Goal: Information Seeking & Learning: Learn about a topic

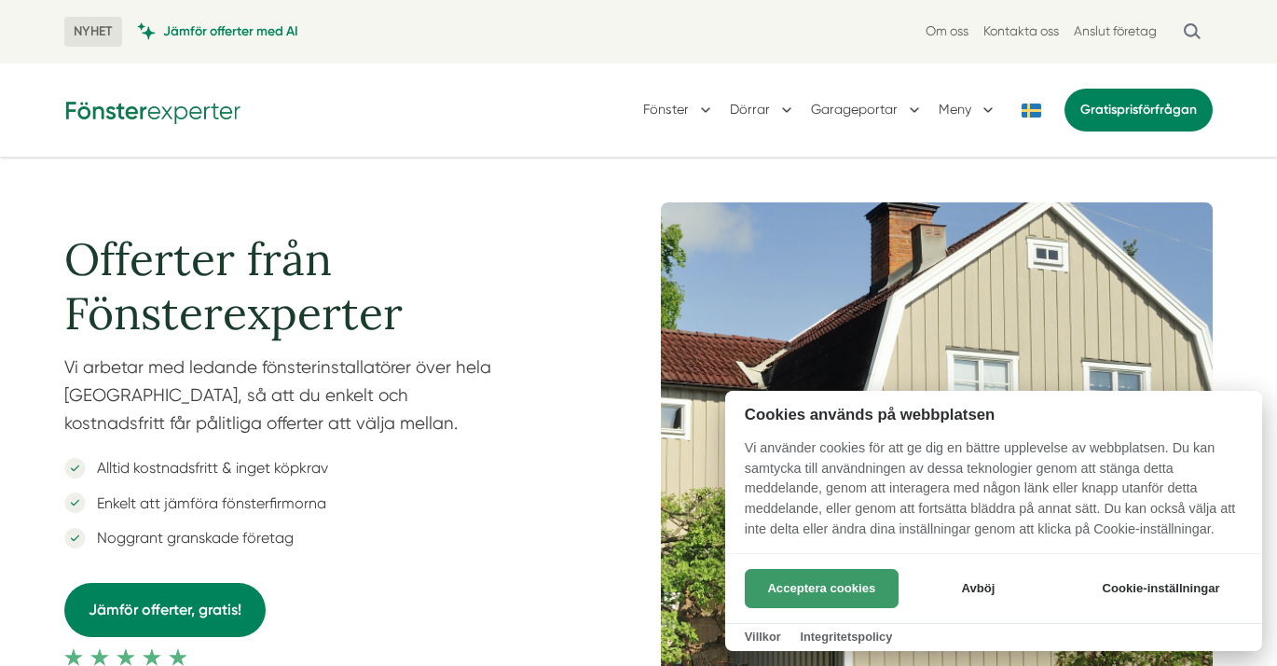
click at [811, 587] on button "Acceptera cookies" at bounding box center [822, 588] width 154 height 39
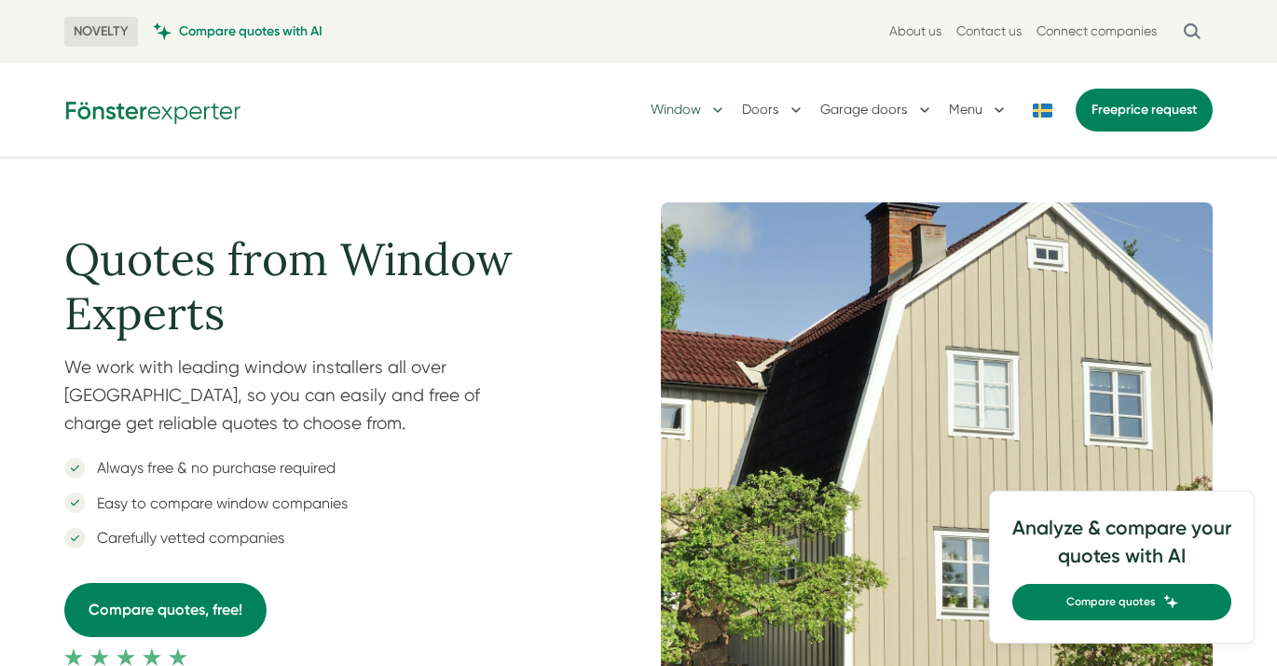
click at [715, 108] on button "Window" at bounding box center [689, 110] width 76 height 48
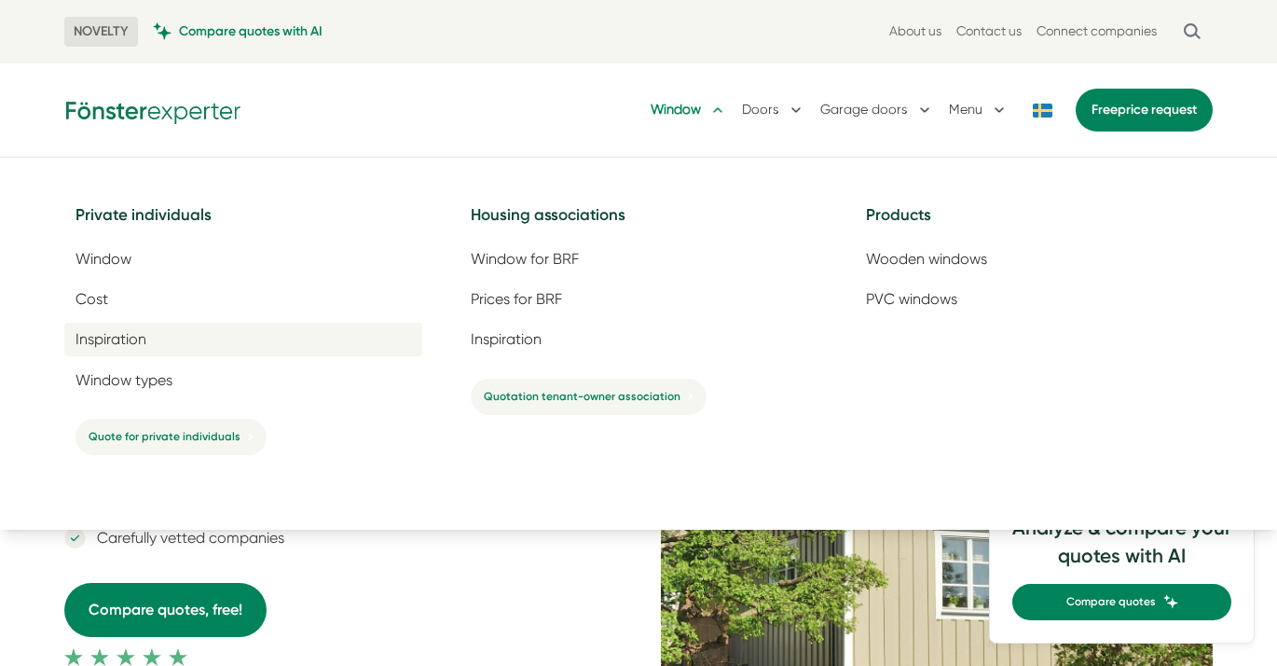
click at [105, 332] on font "Inspiration" at bounding box center [111, 339] width 71 height 18
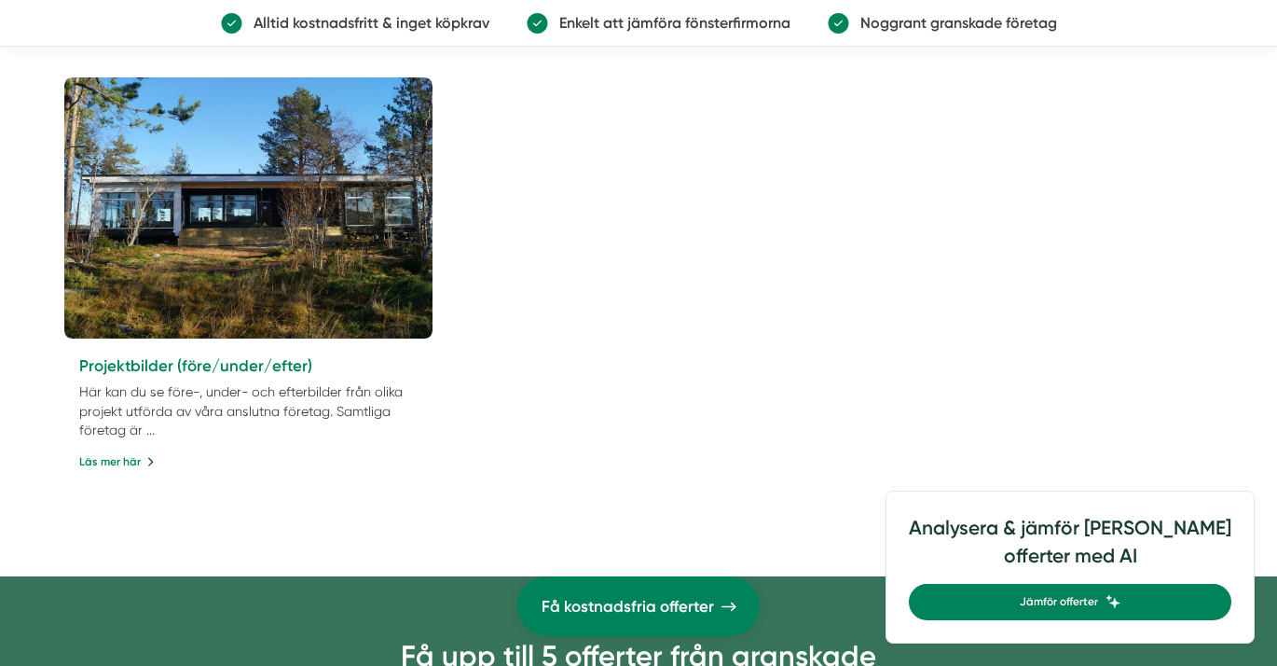
scroll to position [1213, 0]
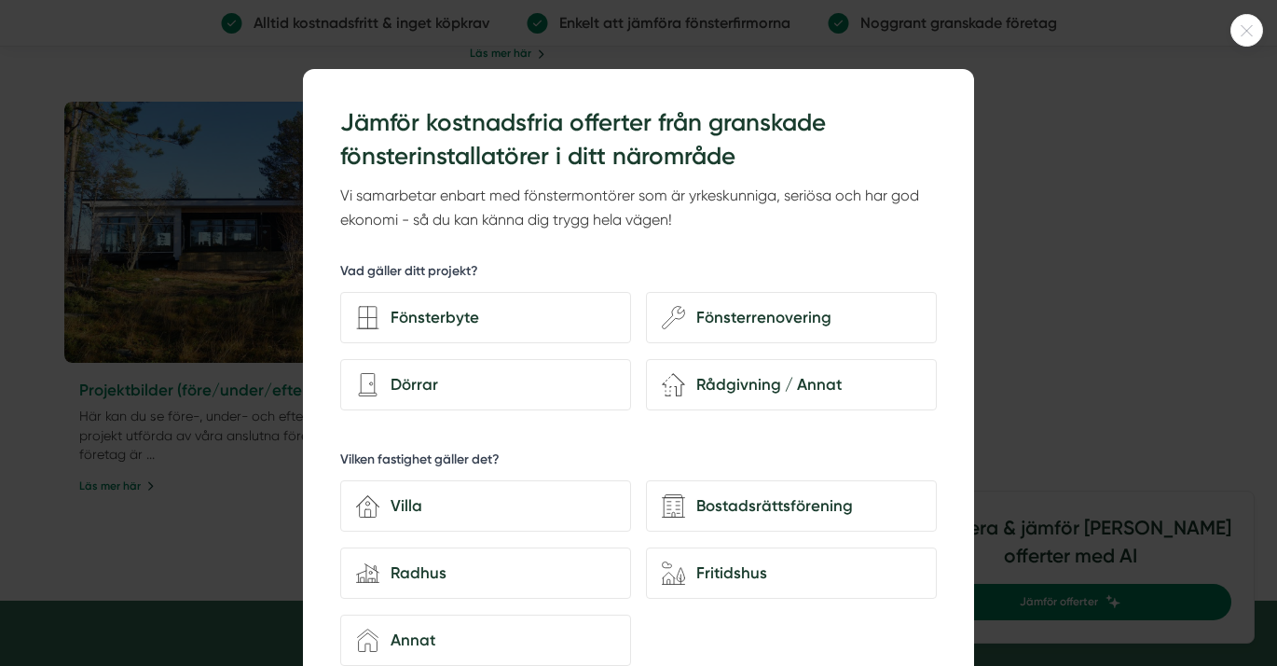
click at [1211, 267] on div at bounding box center [638, 333] width 1277 height 666
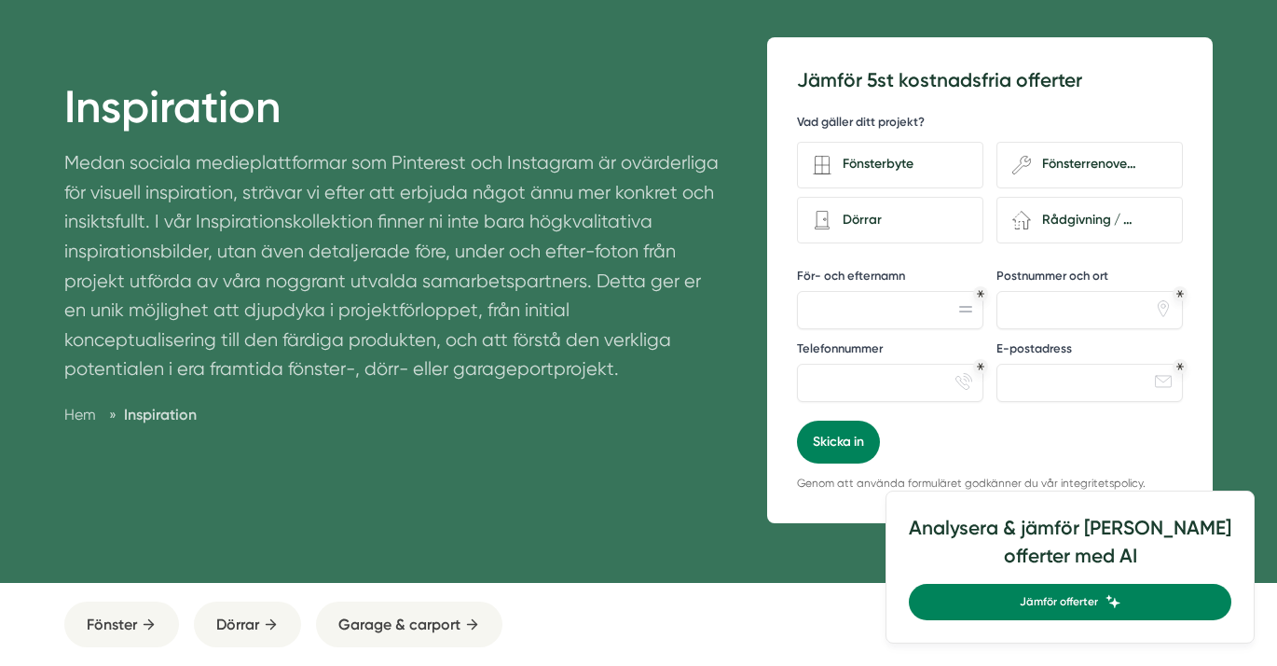
scroll to position [0, 0]
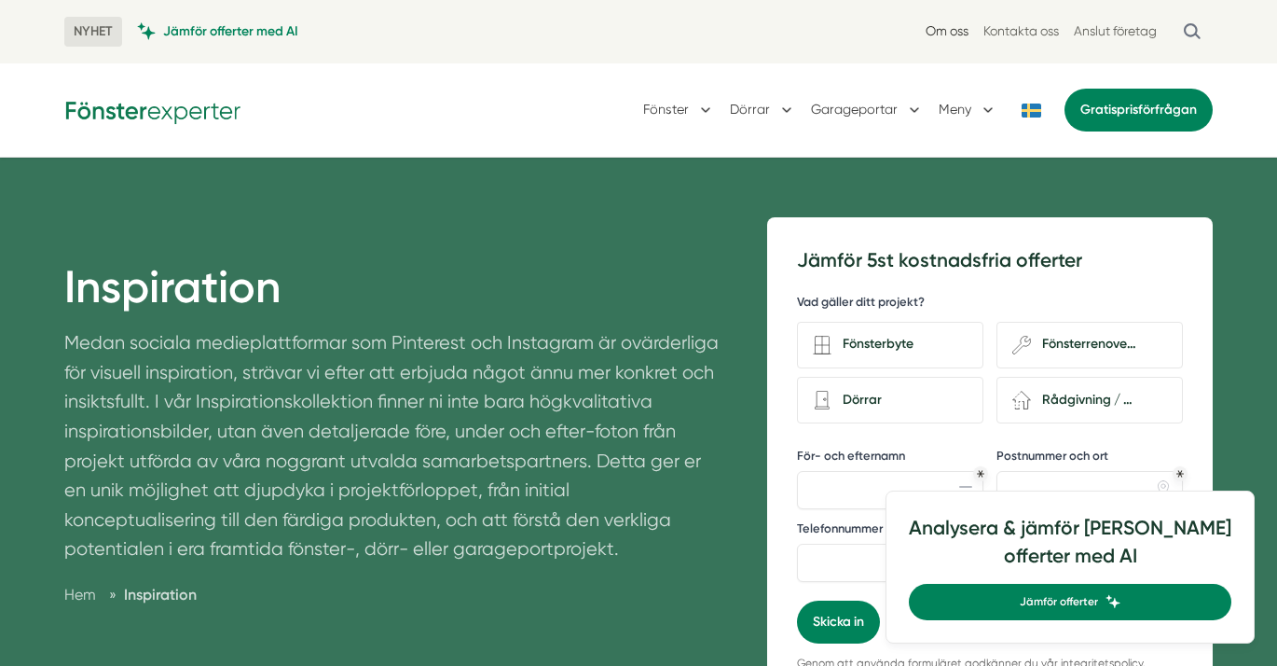
click at [948, 30] on link "Om oss" at bounding box center [947, 31] width 43 height 18
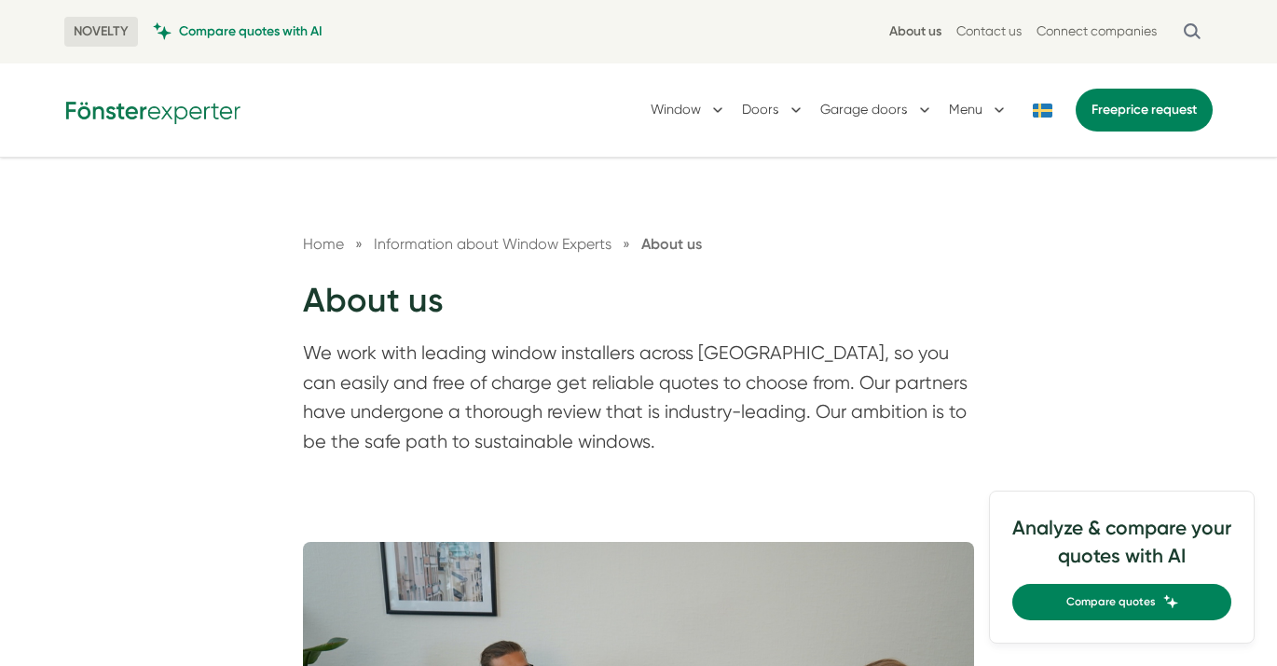
drag, startPoint x: 247, startPoint y: 107, endPoint x: 88, endPoint y: 111, distance: 159.5
click at [88, 111] on div at bounding box center [158, 109] width 188 height 29
click at [228, 222] on div "Home » Information about Window Experts » About us About us We work with leadin…" at bounding box center [638, 339] width 1277 height 362
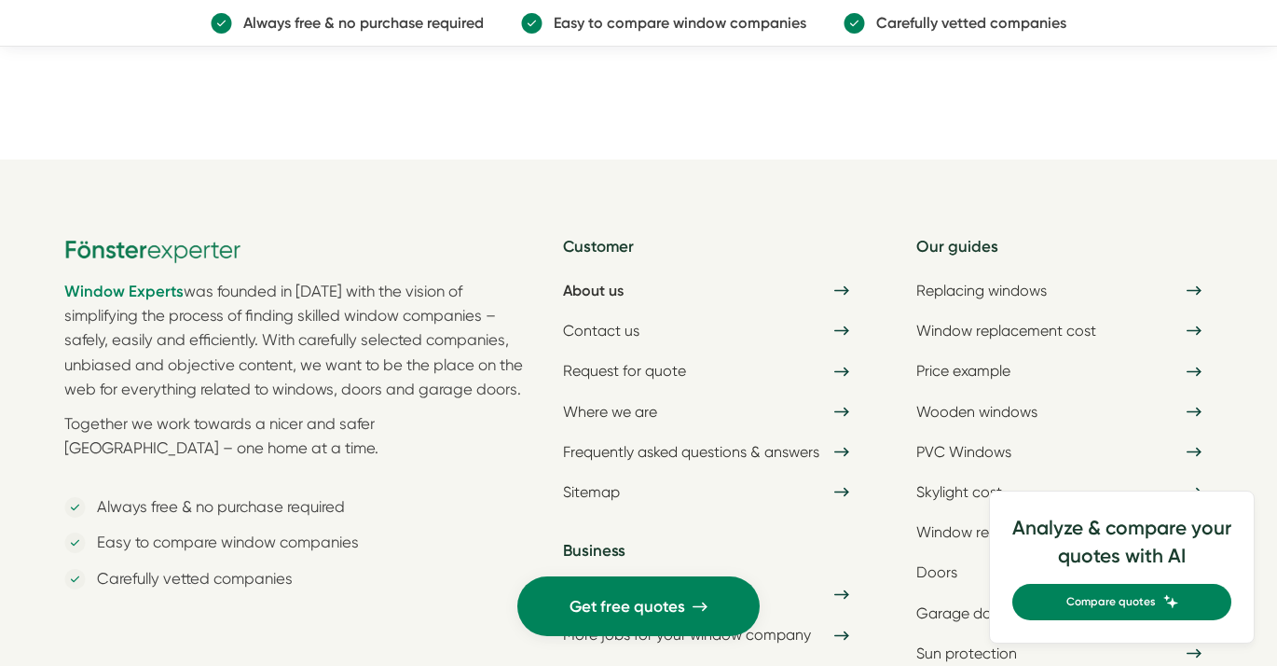
scroll to position [6356, 0]
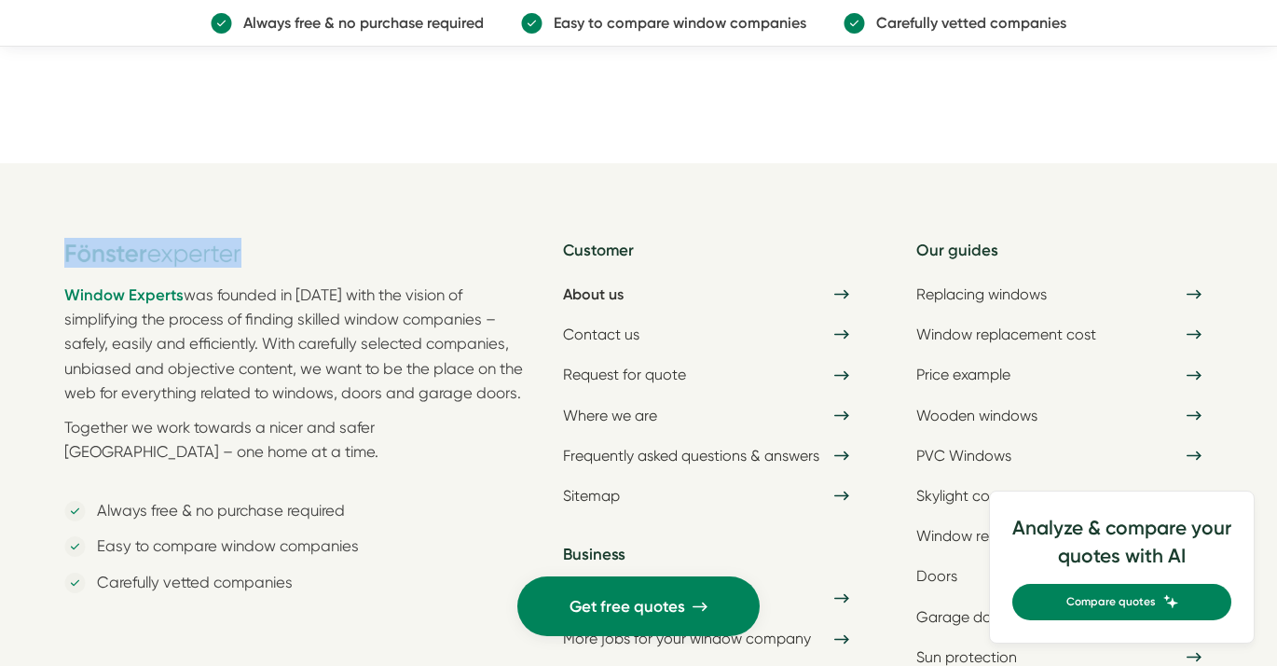
drag, startPoint x: 290, startPoint y: 282, endPoint x: 73, endPoint y: 275, distance: 217.4
click at [73, 268] on div at bounding box center [296, 253] width 465 height 30
click at [183, 323] on font "was founded in 2020 with the vision of simplifying the process of finding skill…" at bounding box center [293, 344] width 459 height 117
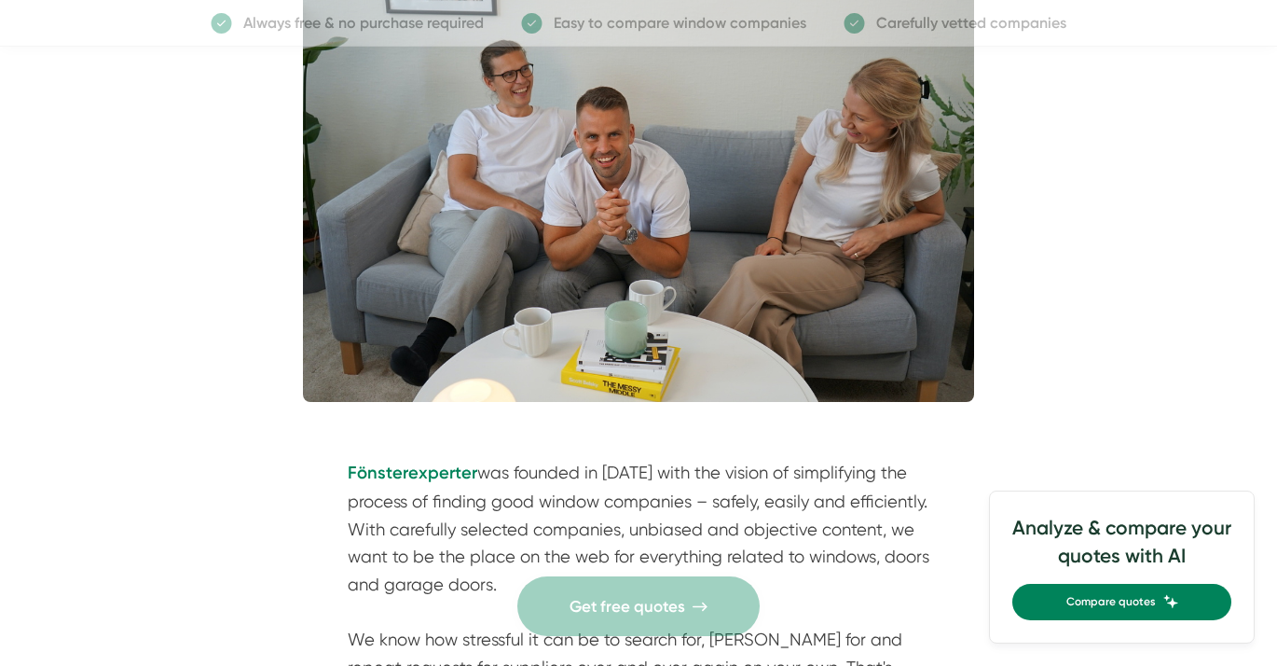
scroll to position [0, 0]
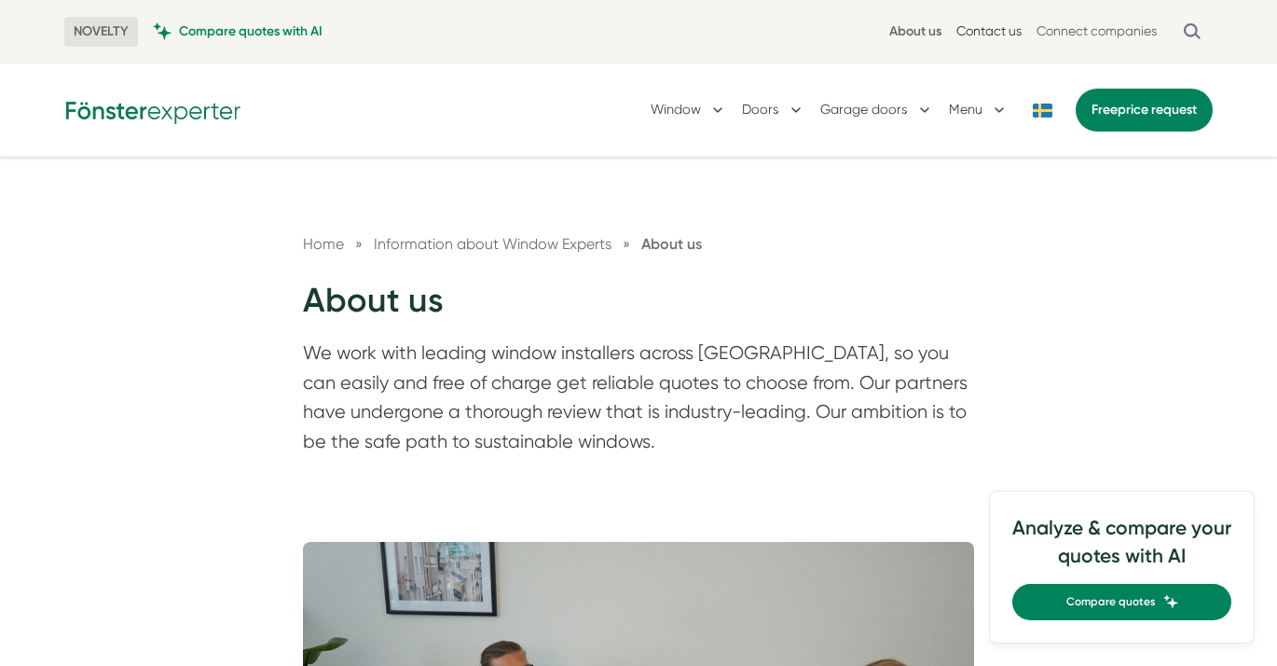
click at [1007, 26] on font "Contact us" at bounding box center [989, 30] width 65 height 15
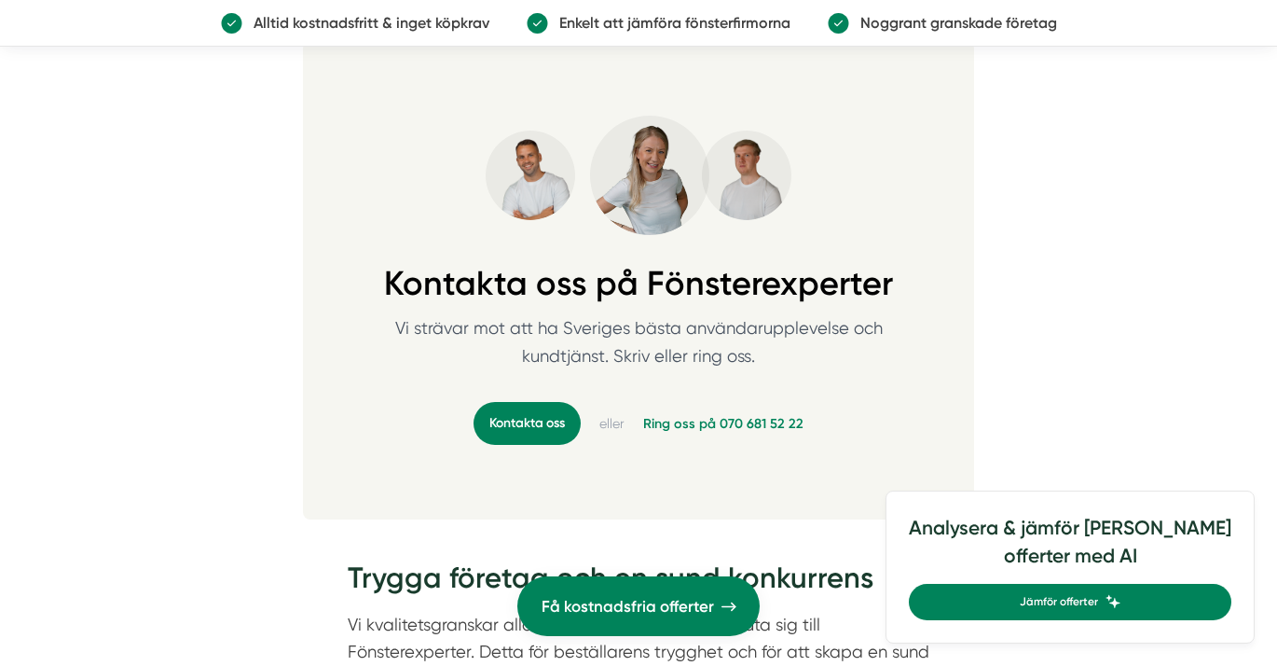
scroll to position [1917, 0]
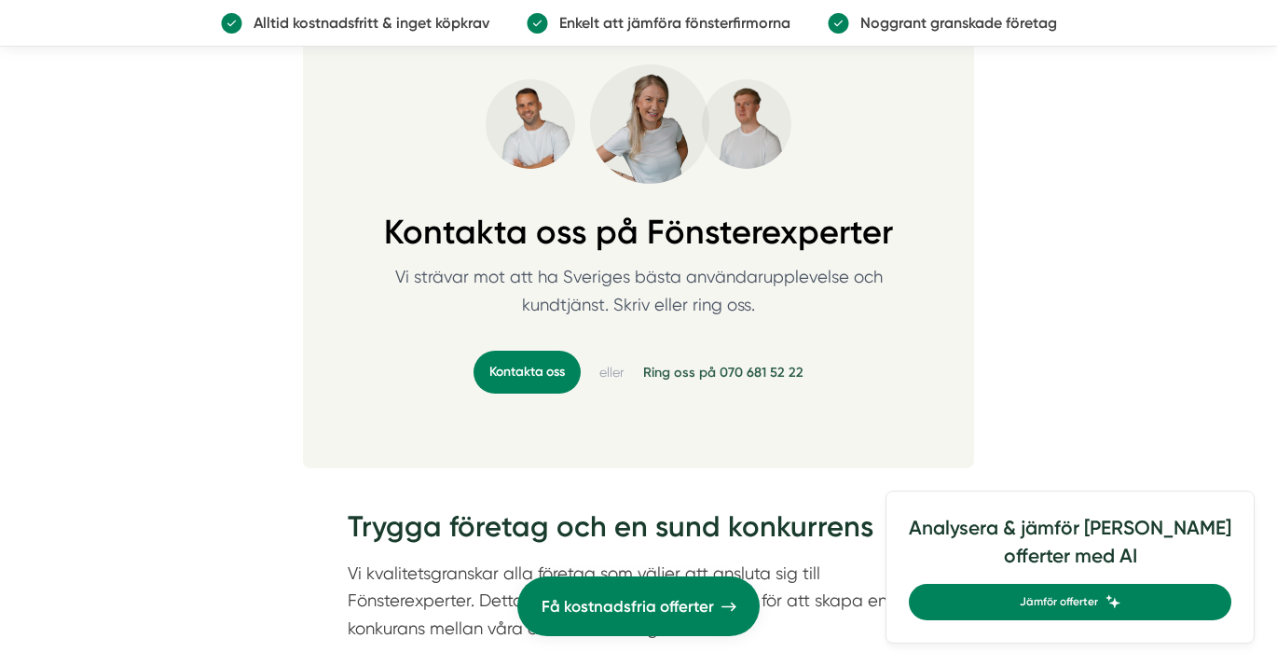
drag, startPoint x: 820, startPoint y: 366, endPoint x: 722, endPoint y: 372, distance: 99.0
click at [722, 372] on div "Kontakta oss eller Ring oss på 070 681 52 22" at bounding box center [639, 372] width 612 height 43
copy link "070 681 52 22"
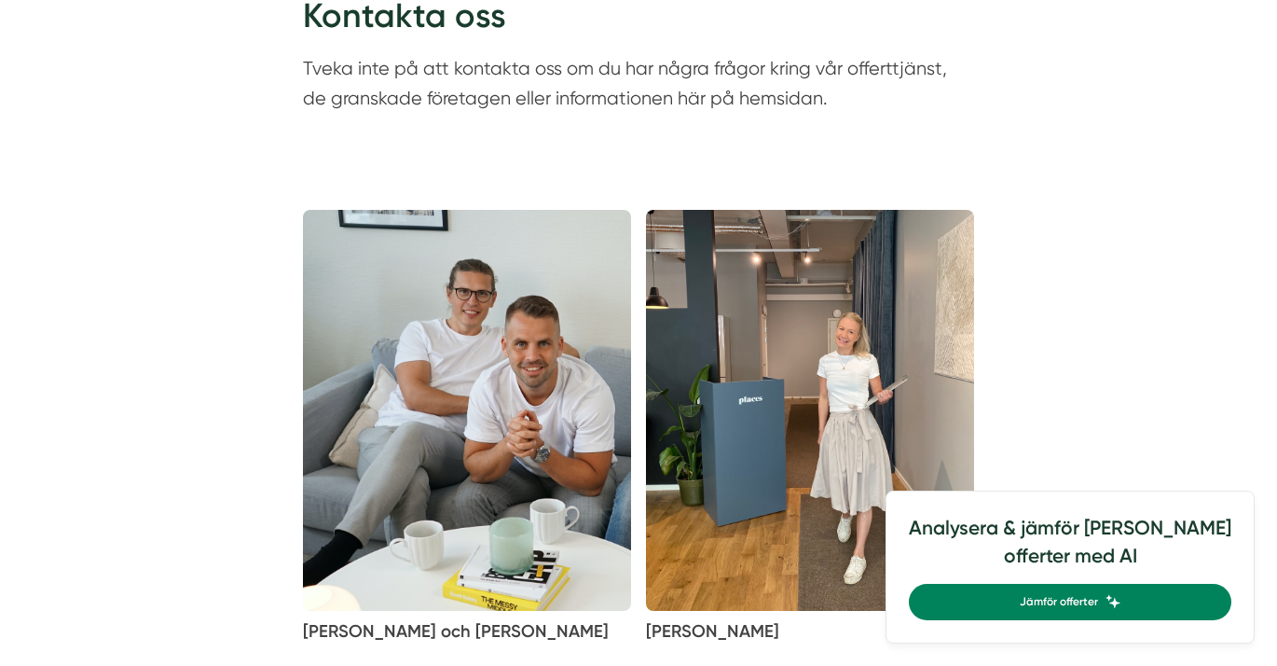
scroll to position [282, 0]
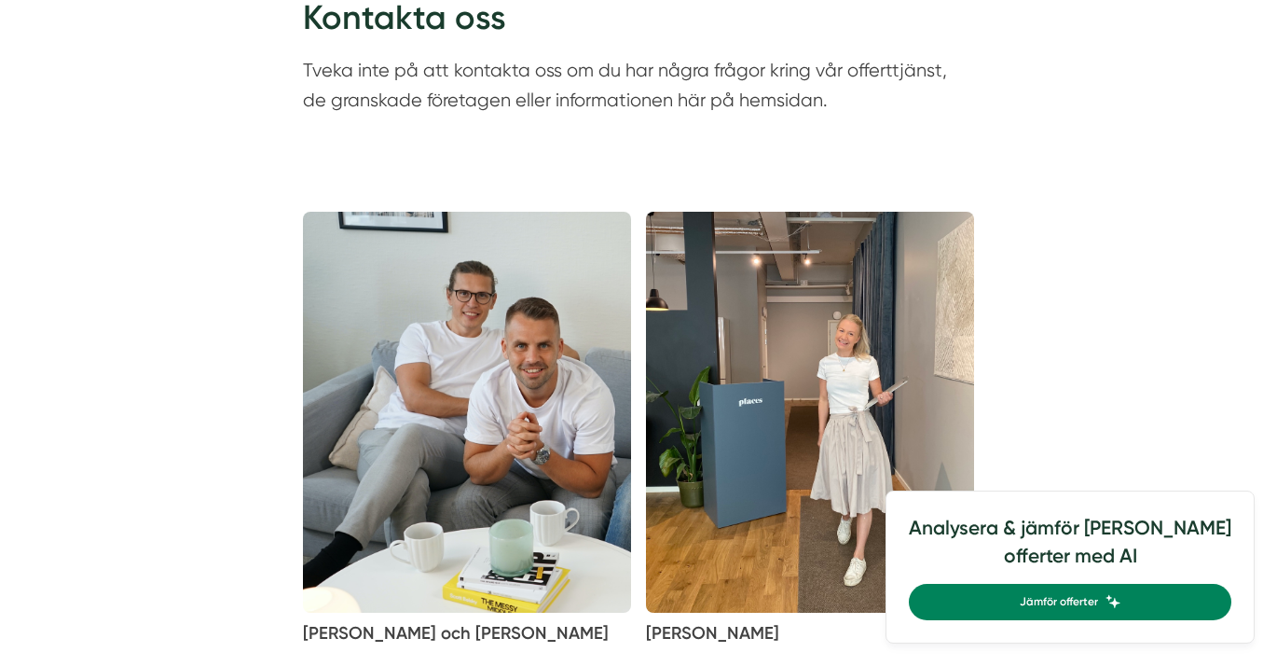
click at [471, 359] on img at bounding box center [467, 412] width 328 height 401
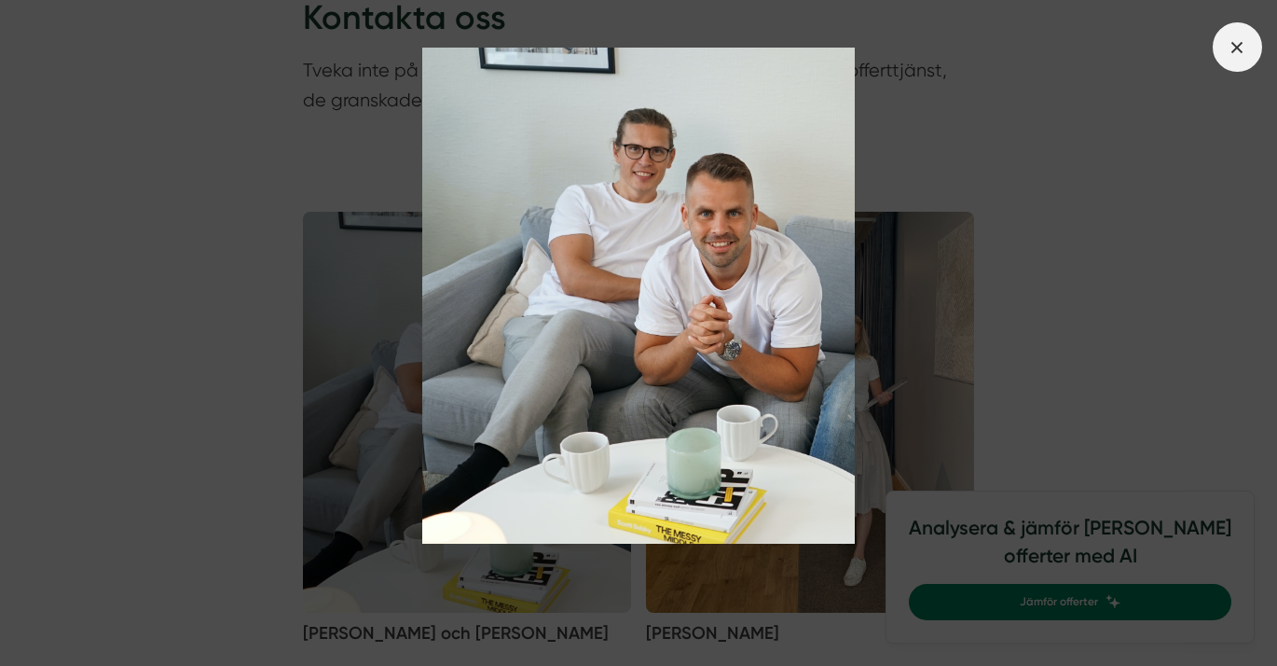
click at [1233, 48] on icon at bounding box center [1237, 47] width 21 height 21
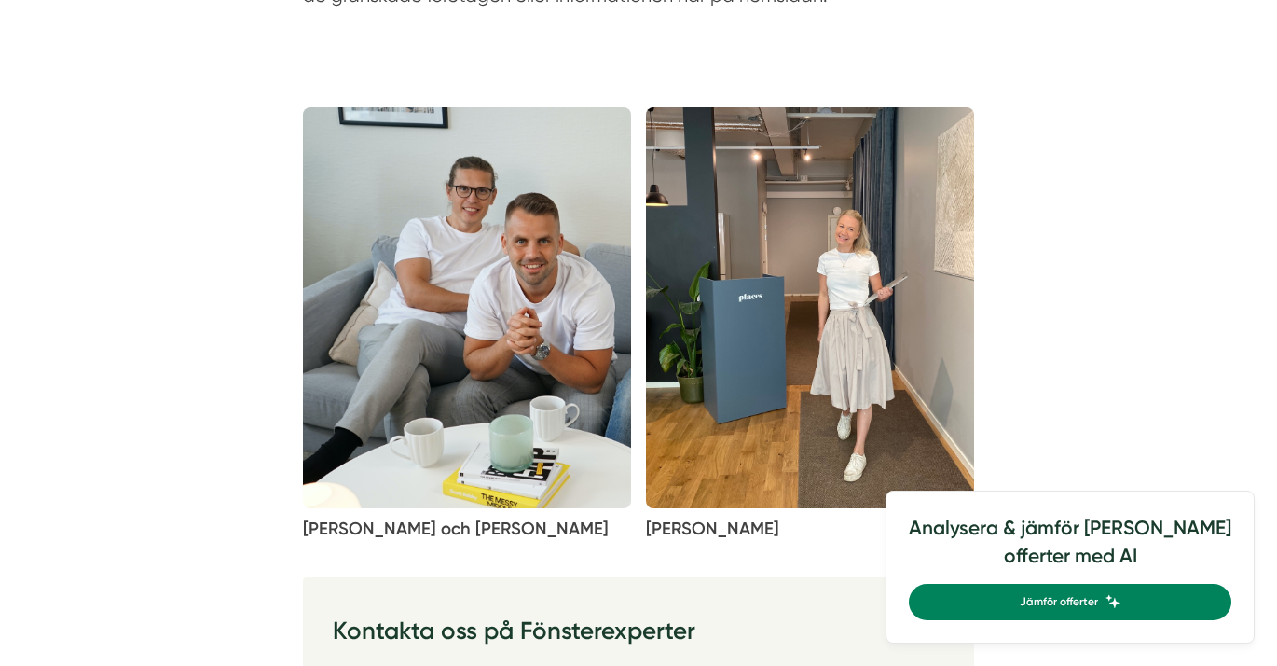
scroll to position [392, 0]
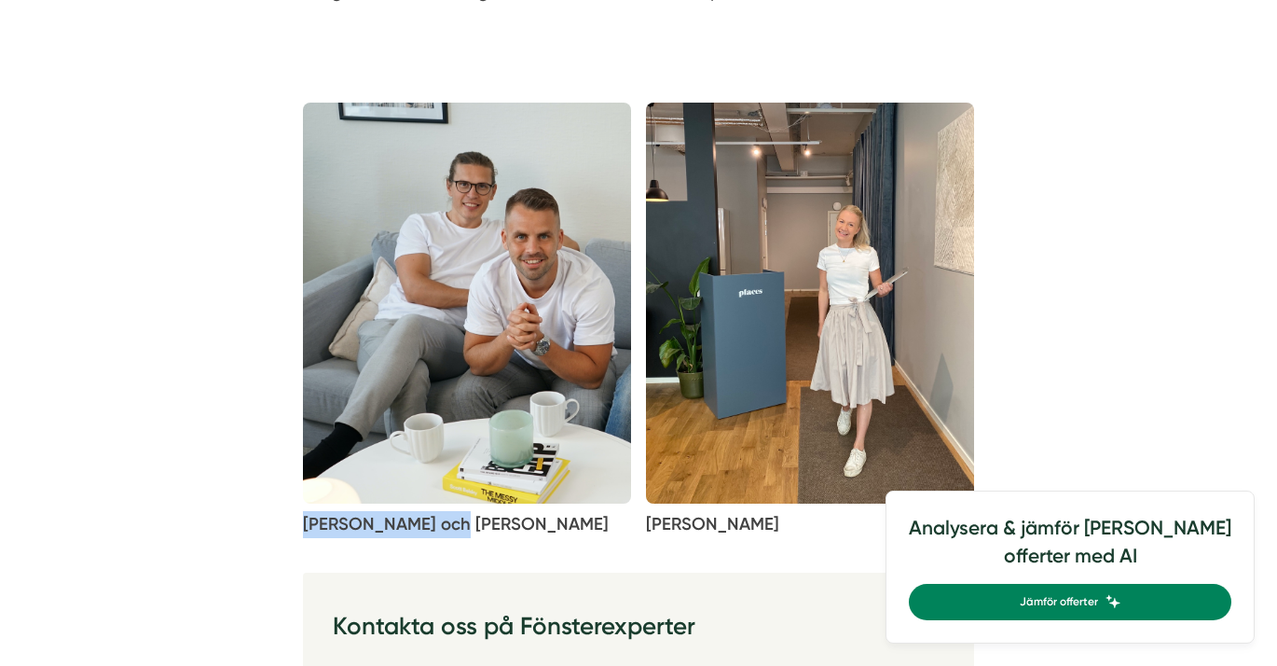
drag, startPoint x: 436, startPoint y: 525, endPoint x: 308, endPoint y: 522, distance: 128.7
click at [308, 522] on p "Victor och Niclas" at bounding box center [467, 525] width 328 height 28
copy p "Victor och Niclas"
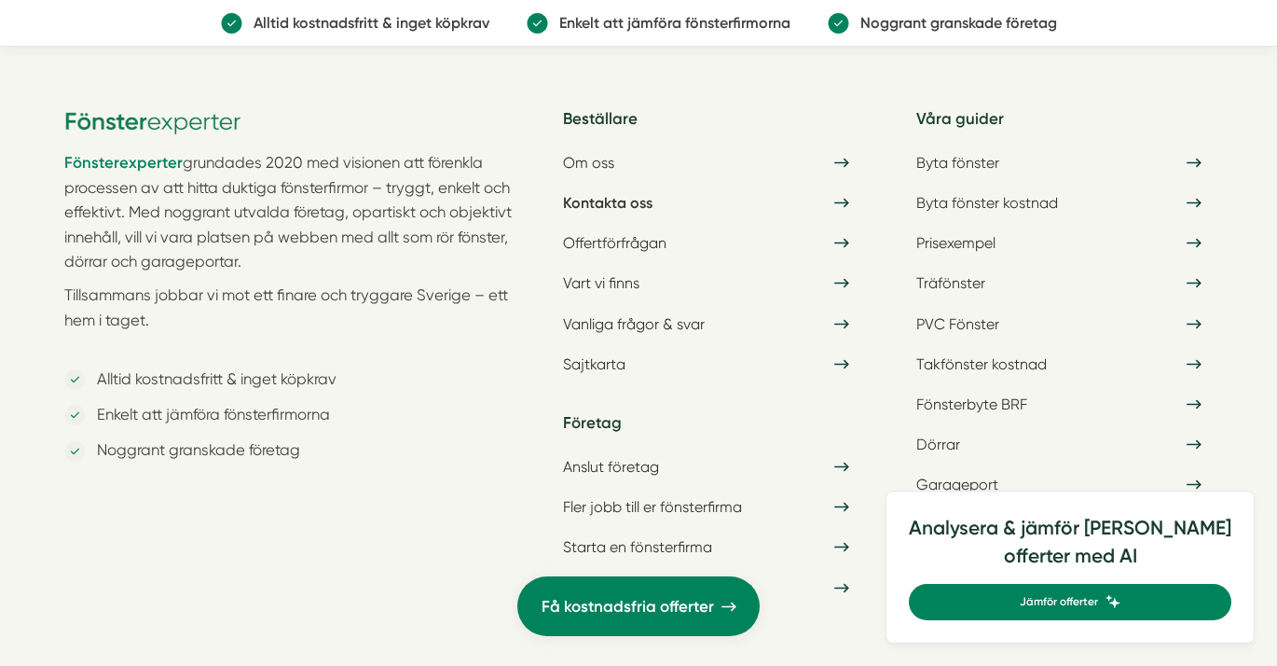
scroll to position [4917, 0]
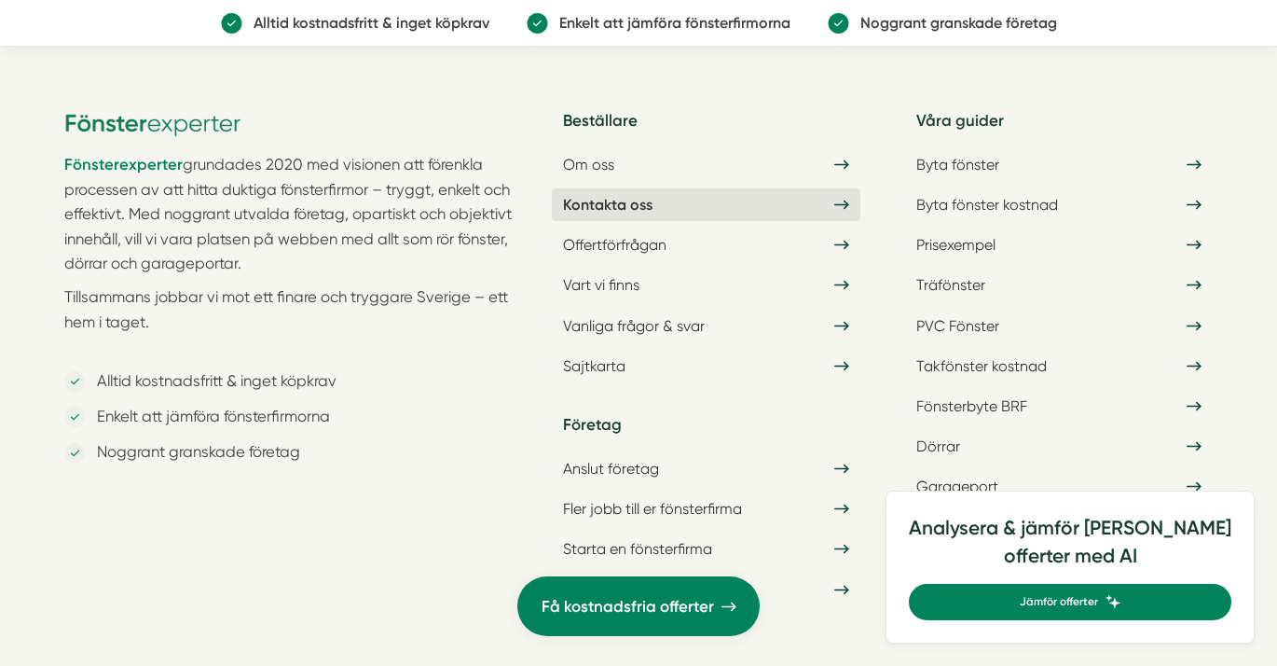
click at [633, 202] on link "Kontakta oss" at bounding box center [706, 204] width 308 height 33
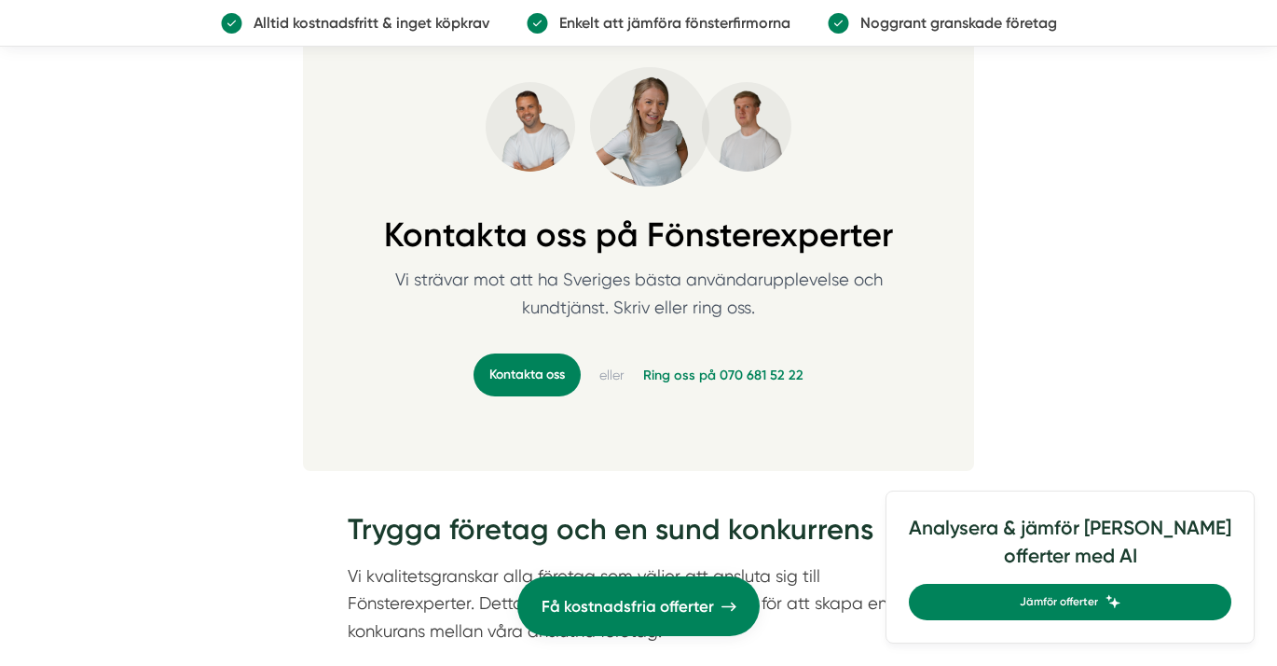
scroll to position [1945, 0]
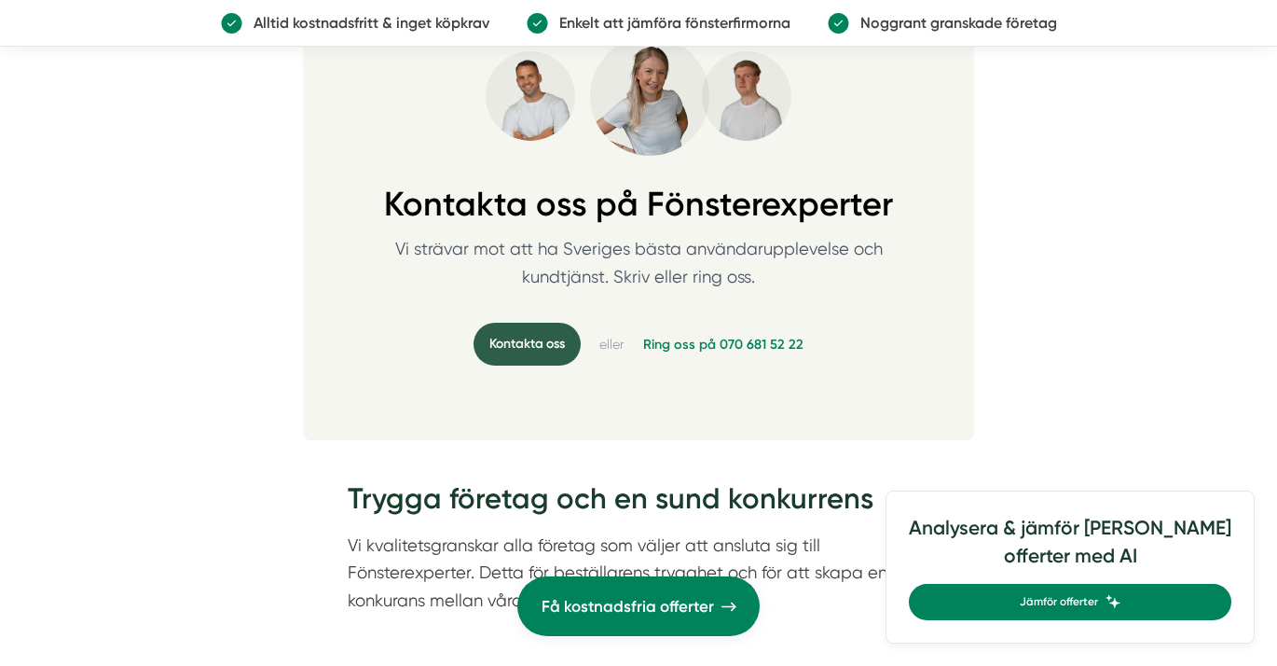
click at [522, 341] on link "Kontakta oss" at bounding box center [527, 344] width 107 height 43
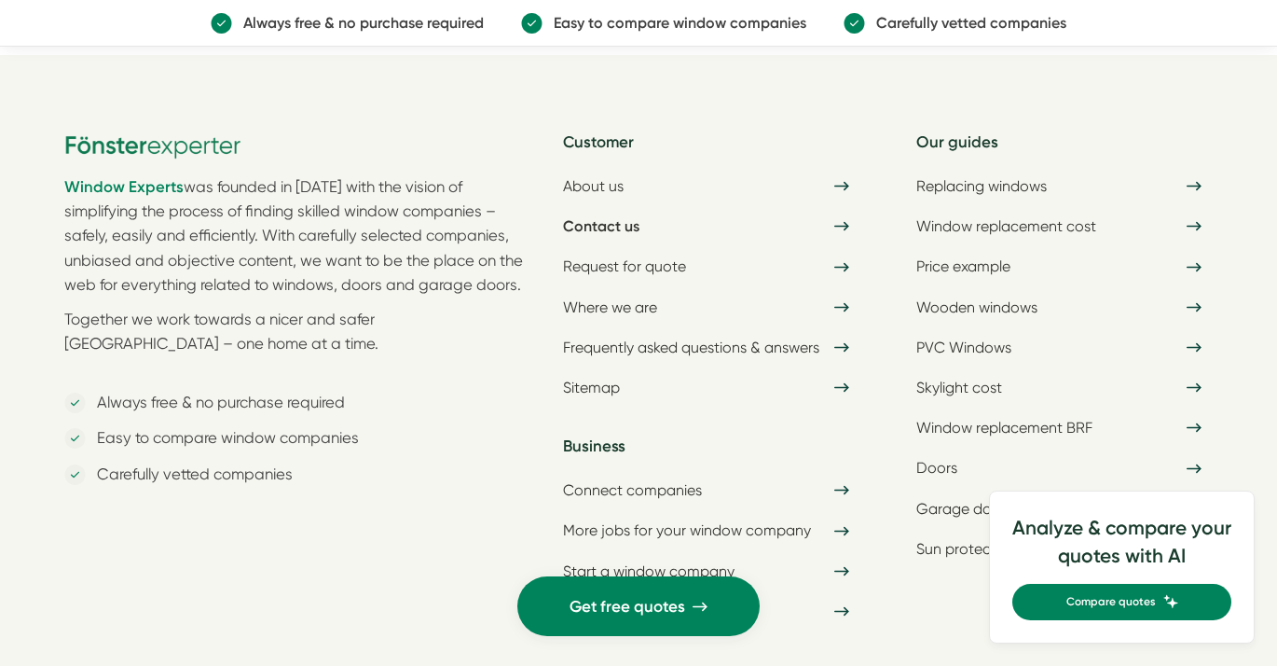
scroll to position [5082, 0]
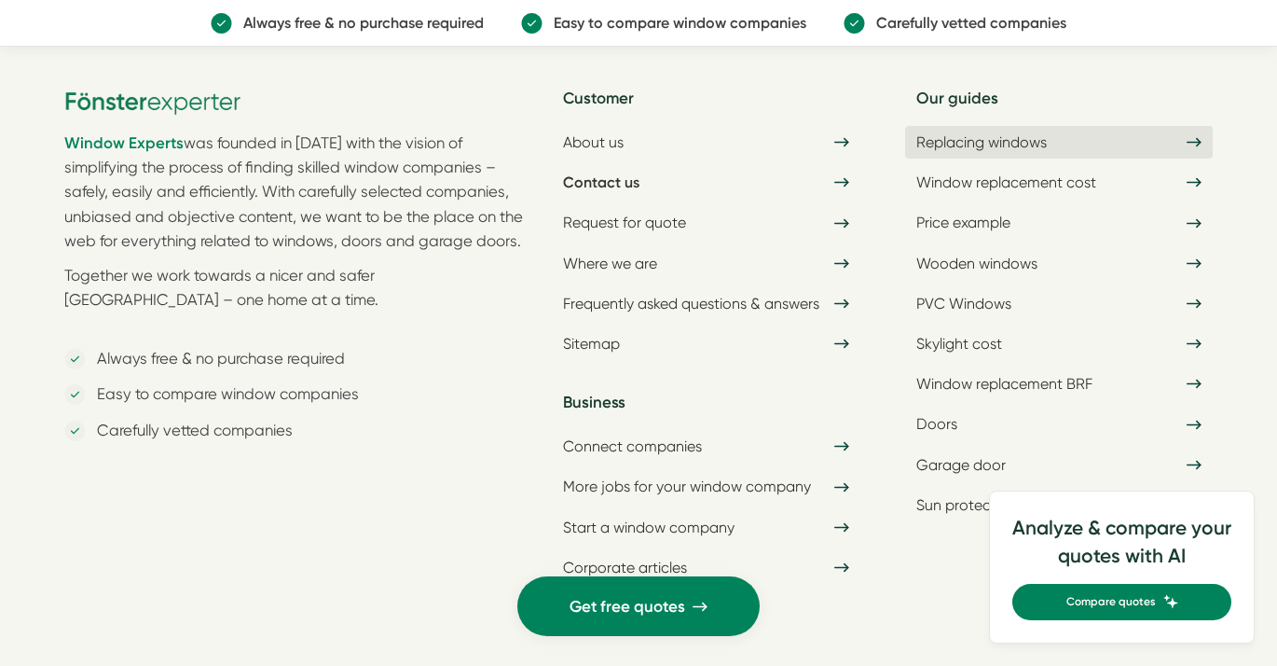
click at [977, 133] on font "Replacing windows" at bounding box center [981, 142] width 131 height 18
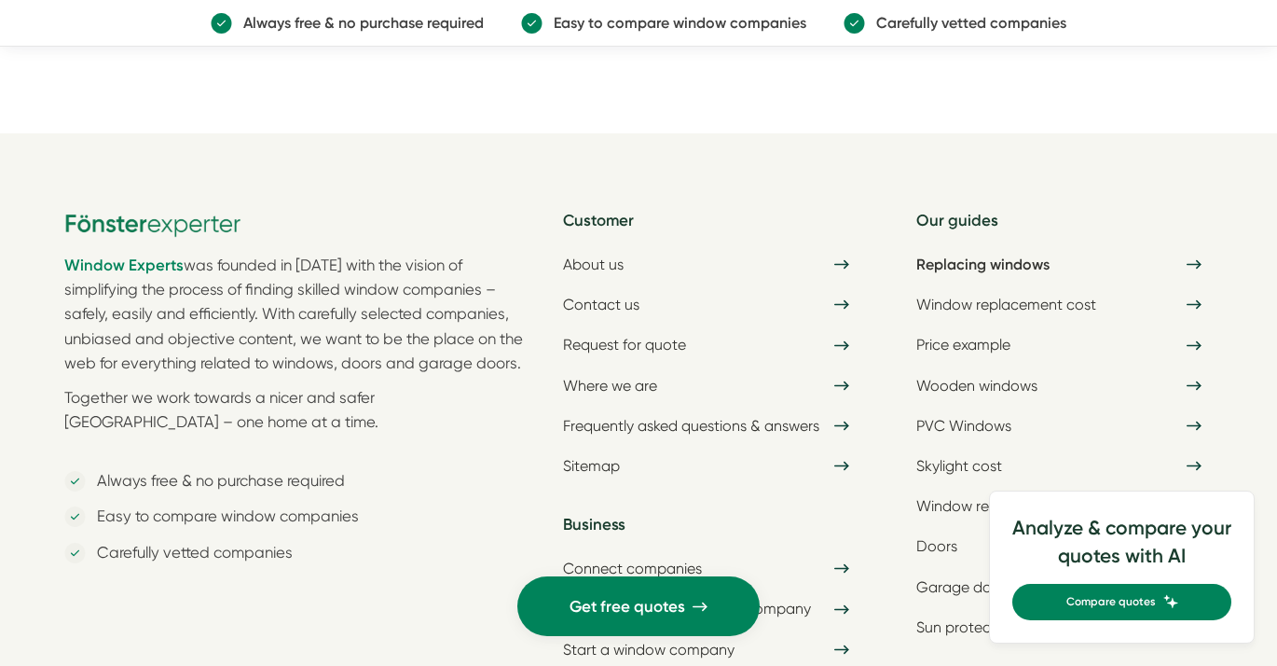
scroll to position [18000, 0]
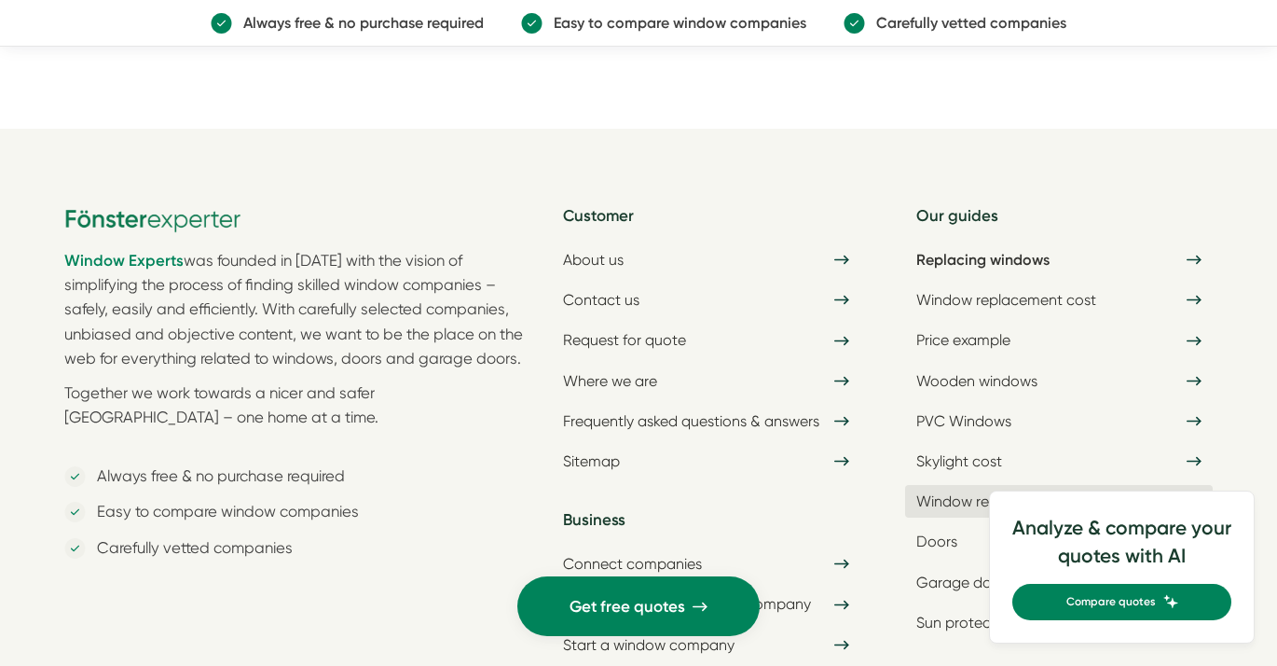
click at [1010, 492] on font "Window replacement BRF" at bounding box center [1004, 501] width 176 height 18
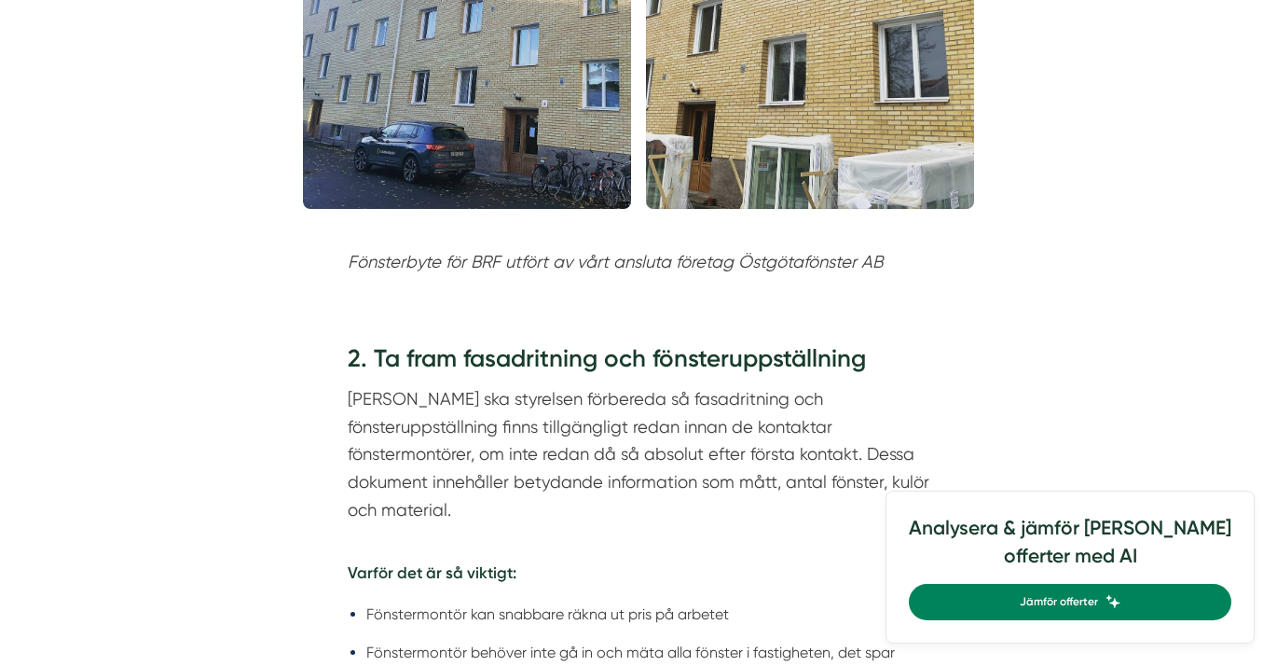
scroll to position [2182, 0]
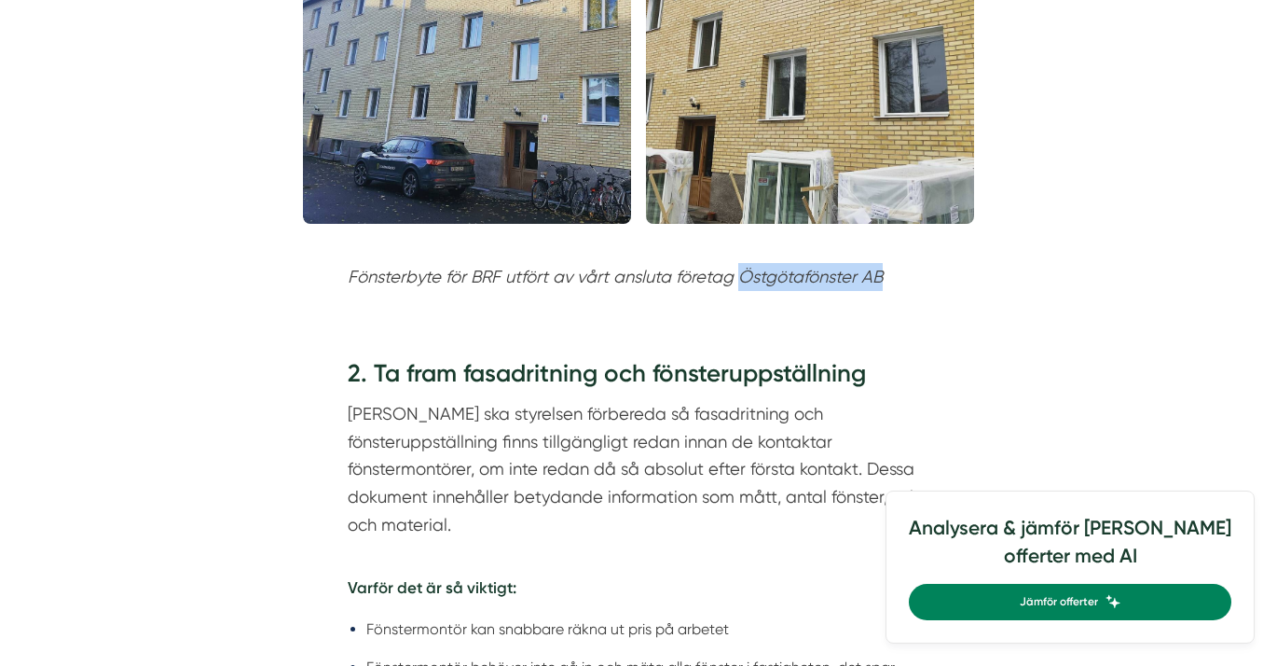
drag, startPoint x: 919, startPoint y: 276, endPoint x: 742, endPoint y: 280, distance: 177.2
click at [742, 280] on p "Fönsterbyte för BRF utfört av vårt ansluta företag Östgötafönster AB" at bounding box center [639, 277] width 582 height 28
copy em "Östgötafönster AB"
